Goal: Information Seeking & Learning: Learn about a topic

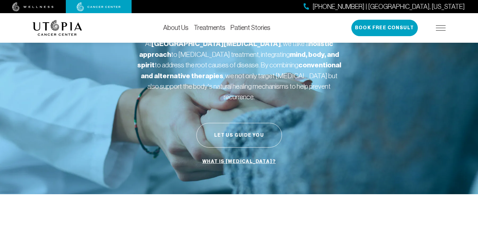
scroll to position [56, 0]
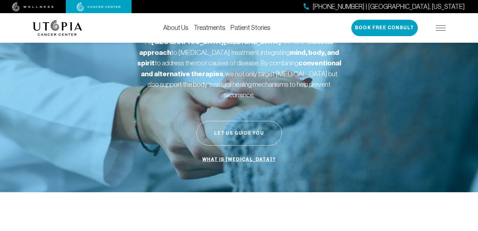
click at [243, 121] on button "Let Us Guide You" at bounding box center [240, 133] width 86 height 25
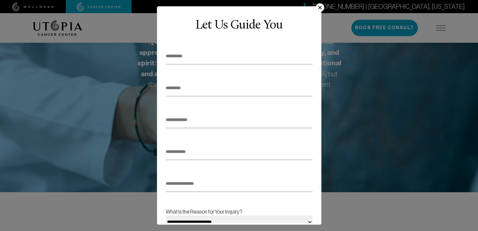
click at [321, 7] on button "×" at bounding box center [320, 7] width 9 height 9
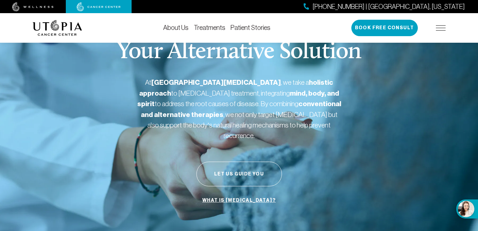
scroll to position [14, 0]
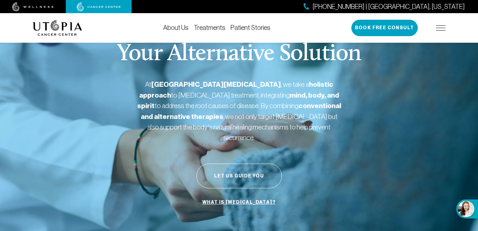
click at [212, 27] on link "Treatments" at bounding box center [210, 27] width 32 height 7
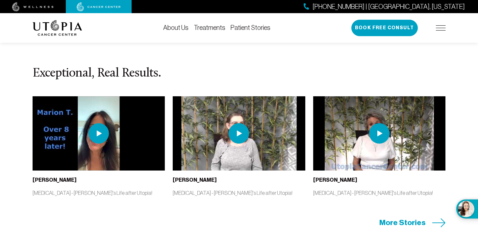
scroll to position [1351, 0]
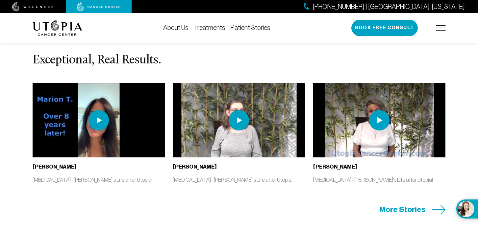
click at [101, 127] on img at bounding box center [99, 120] width 20 height 20
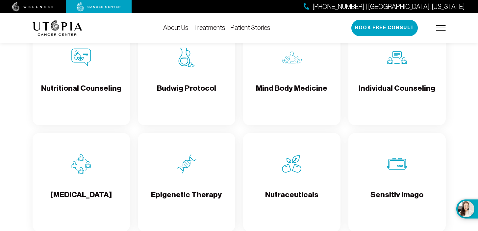
scroll to position [1003, 0]
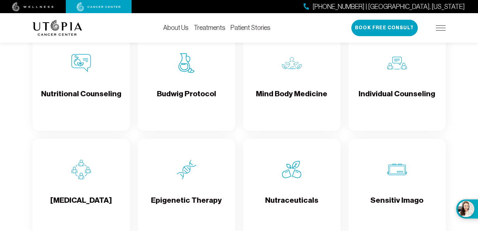
click at [170, 103] on h4 "Budwig Protocol" at bounding box center [186, 99] width 59 height 21
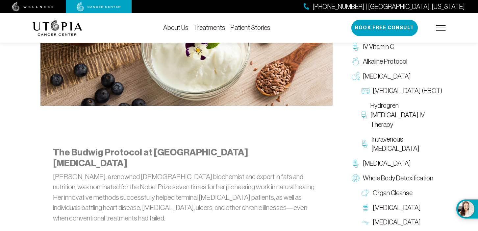
scroll to position [114, 0]
